Goal: Find specific page/section: Find specific page/section

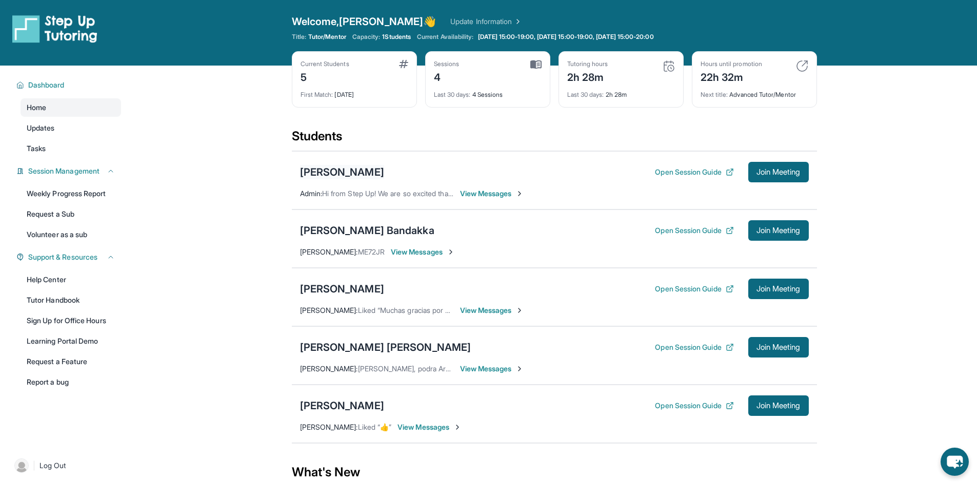
click at [371, 175] on div "[PERSON_NAME]" at bounding box center [342, 172] width 84 height 14
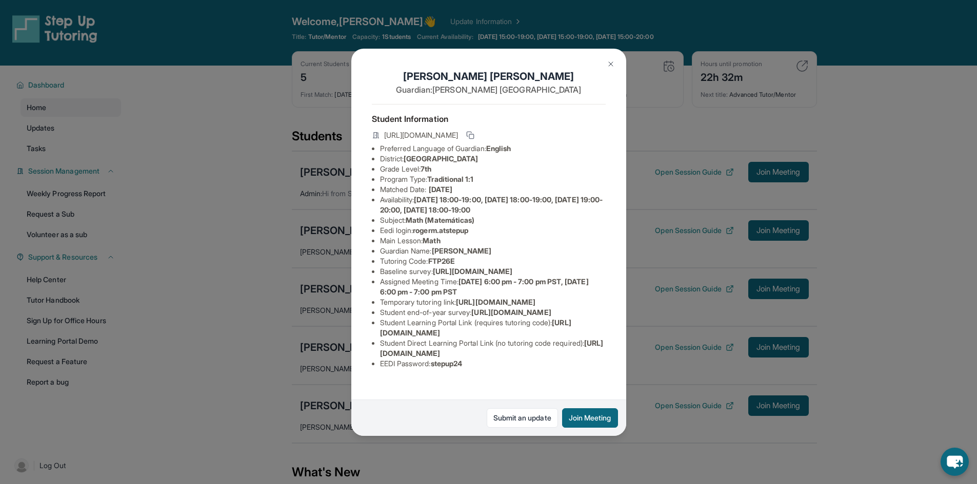
scroll to position [90, 0]
click at [608, 69] on button at bounding box center [610, 64] width 21 height 21
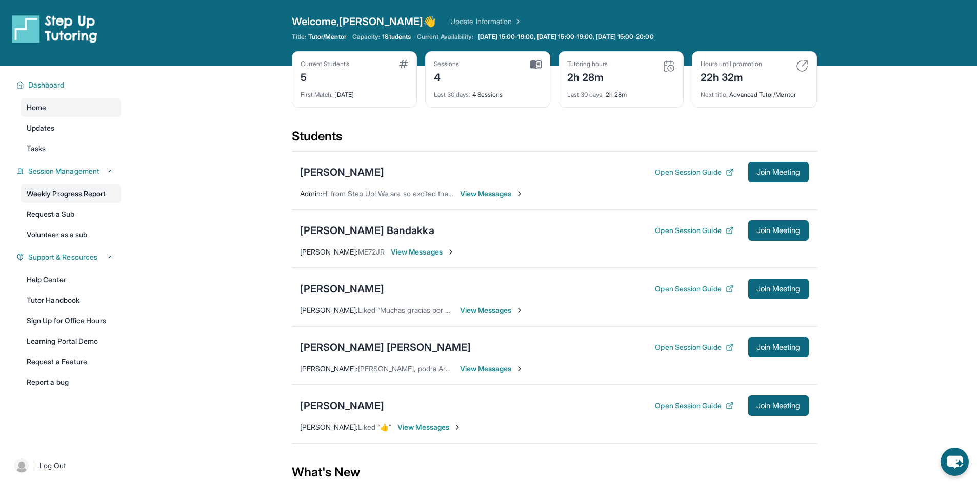
click at [102, 193] on link "Weekly Progress Report" at bounding box center [71, 194] width 100 height 18
click at [675, 176] on button "Open Session Guide" at bounding box center [694, 172] width 78 height 10
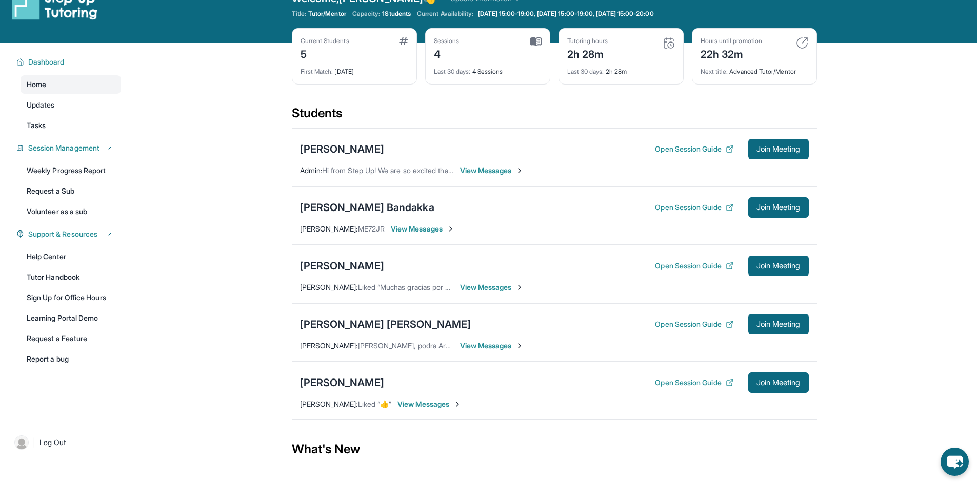
scroll to position [0, 0]
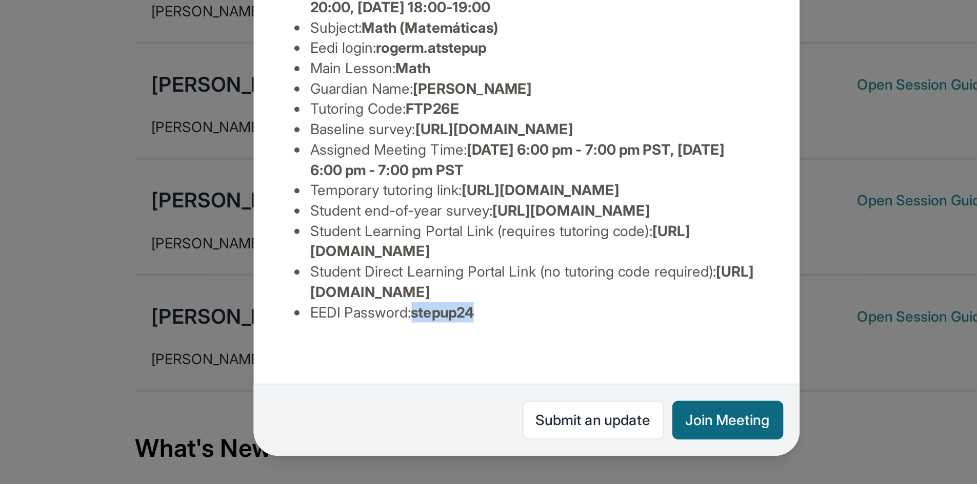
scroll to position [90, 0]
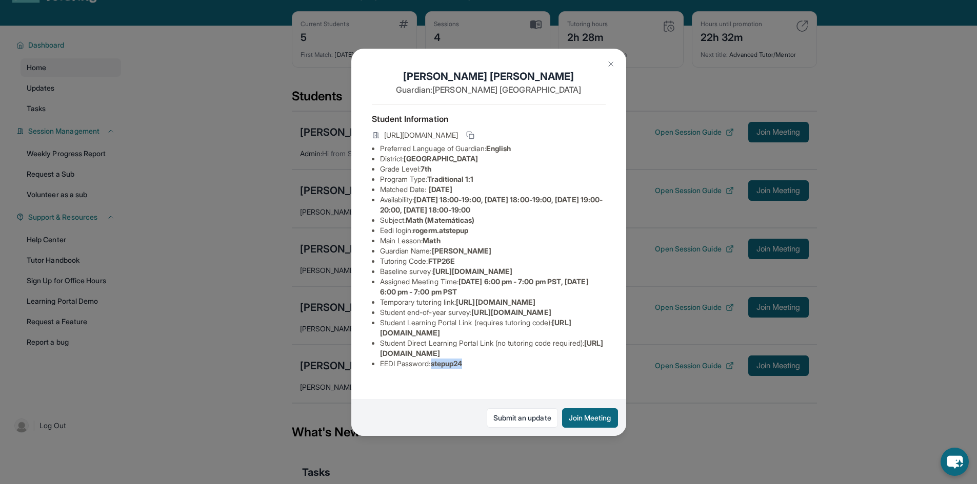
click at [609, 70] on button at bounding box center [610, 64] width 21 height 21
